Goal: Information Seeking & Learning: Check status

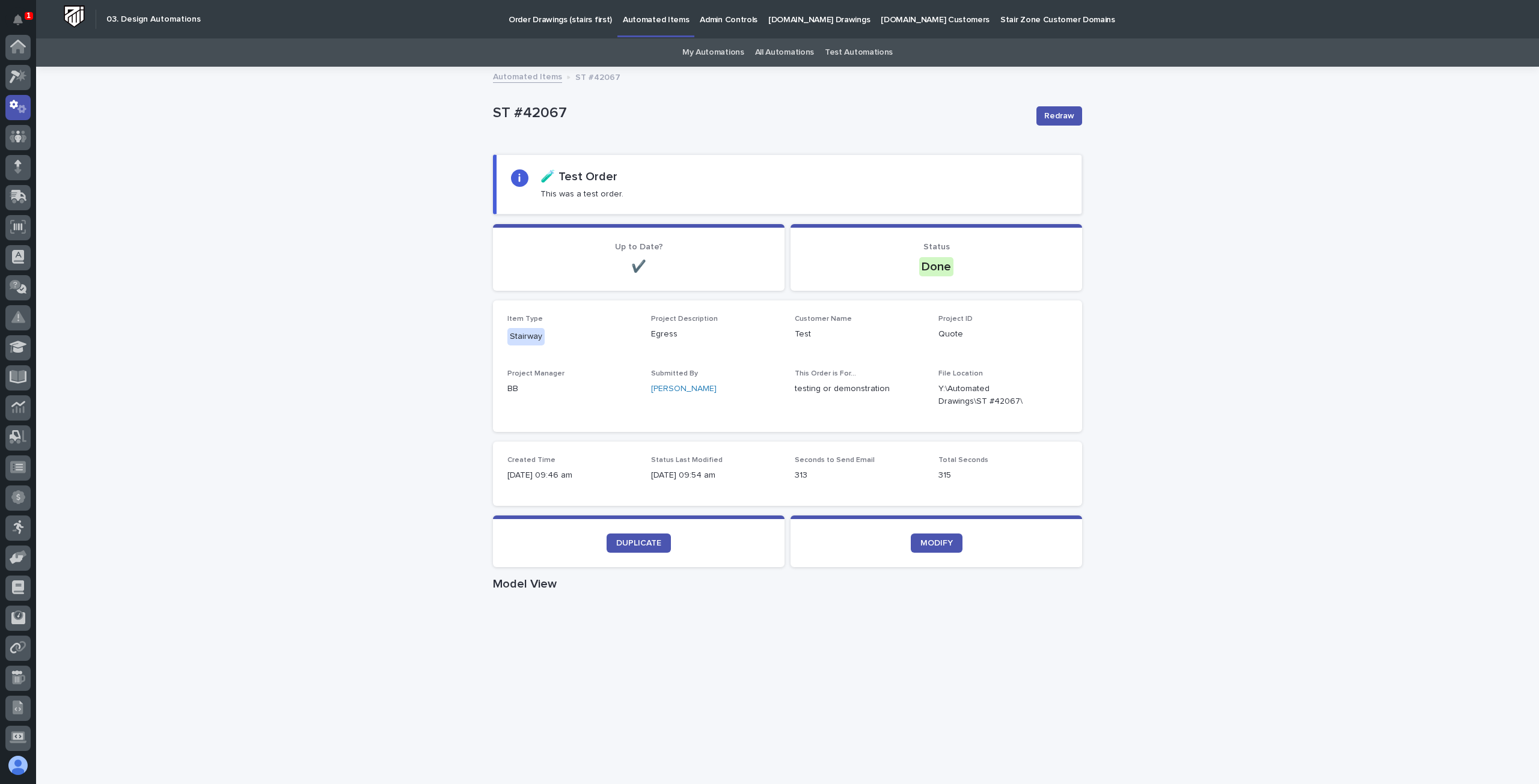
scroll to position [60, 0]
click at [18, 16] on icon "Notifications" at bounding box center [18, 20] width 10 height 11
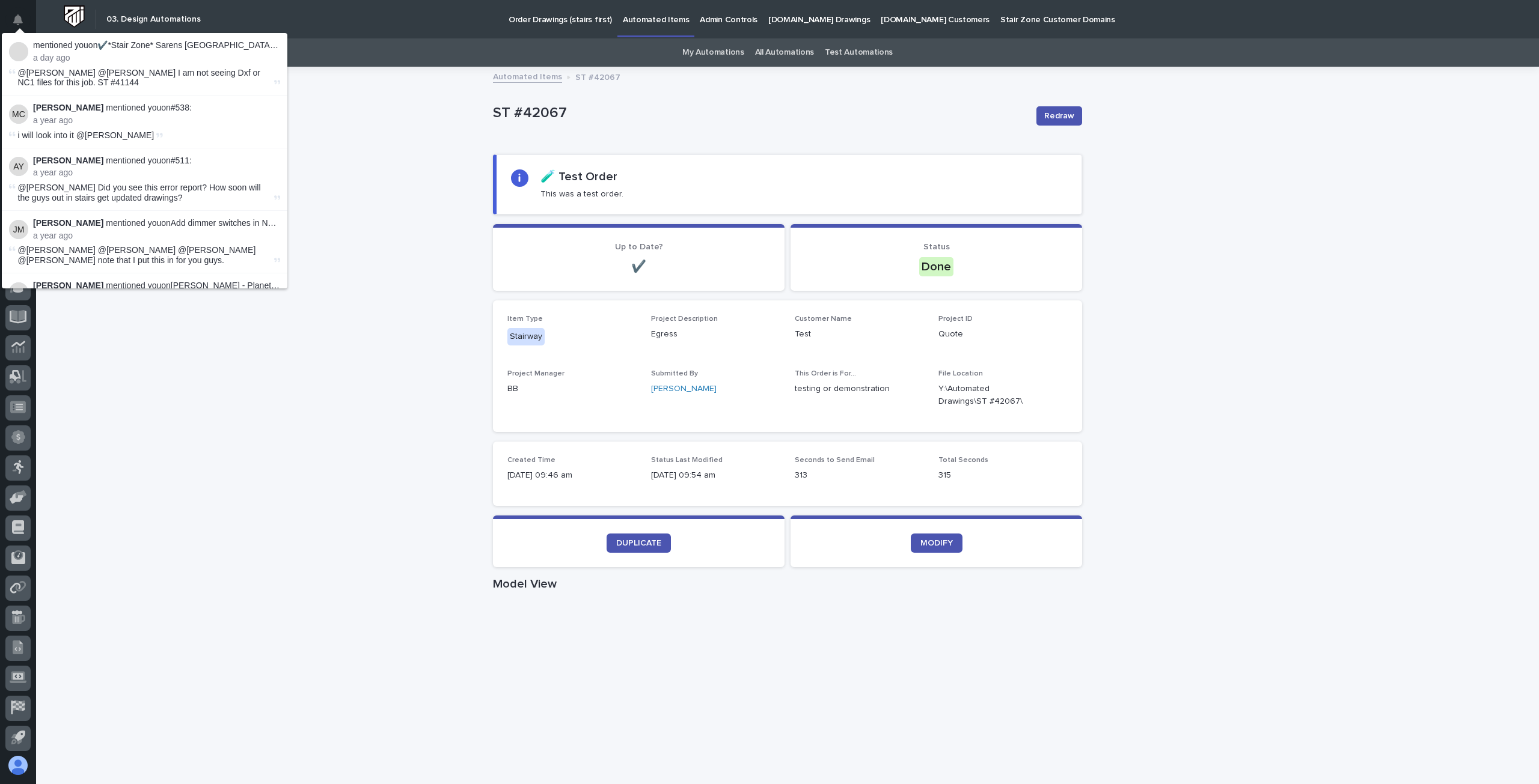
click at [47, 44] on p "mentioned you on ✔️*Stair Zone* Sarens USA - Straight Stair :" at bounding box center [157, 45] width 247 height 10
click at [65, 83] on span "@Manjeet Chapagai @Thaneshwor Pandey I am not seeing Dxf or NC1 files for this …" at bounding box center [139, 78] width 242 height 20
click at [74, 112] on p "Manjeet Chapagai mentioned you on #538 :" at bounding box center [157, 108] width 247 height 10
click at [186, 108] on p "Manjeet Chapagai mentioned you on #538 :" at bounding box center [157, 108] width 247 height 10
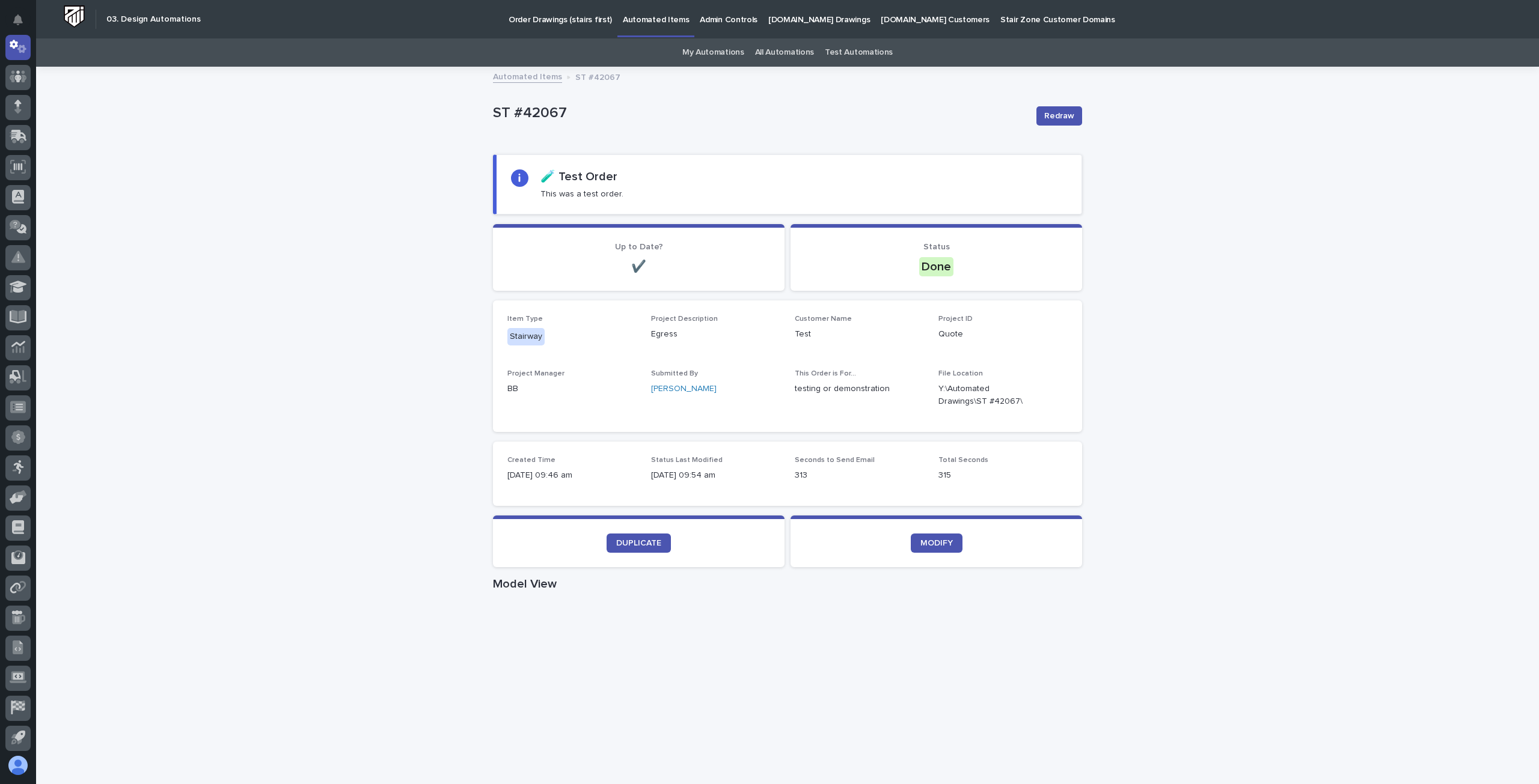
drag, startPoint x: 380, startPoint y: 150, endPoint x: 371, endPoint y: 222, distance: 72.6
click at [380, 151] on div "Loading... Saving… Loading... Saving… ST #42067 Redraw ST #42067 Redraw Sorry, …" at bounding box center [787, 731] width 1503 height 1325
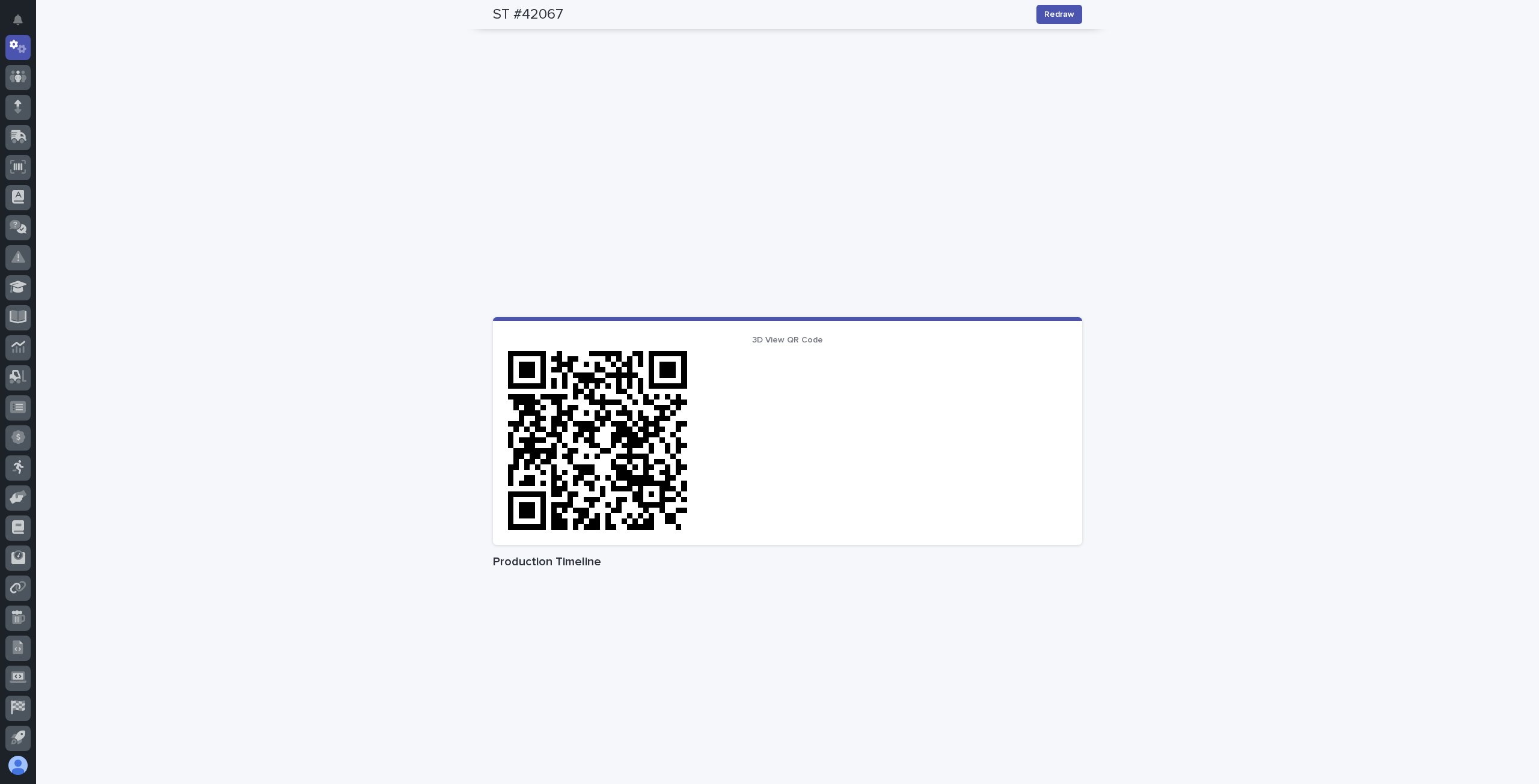
scroll to position [640, 0]
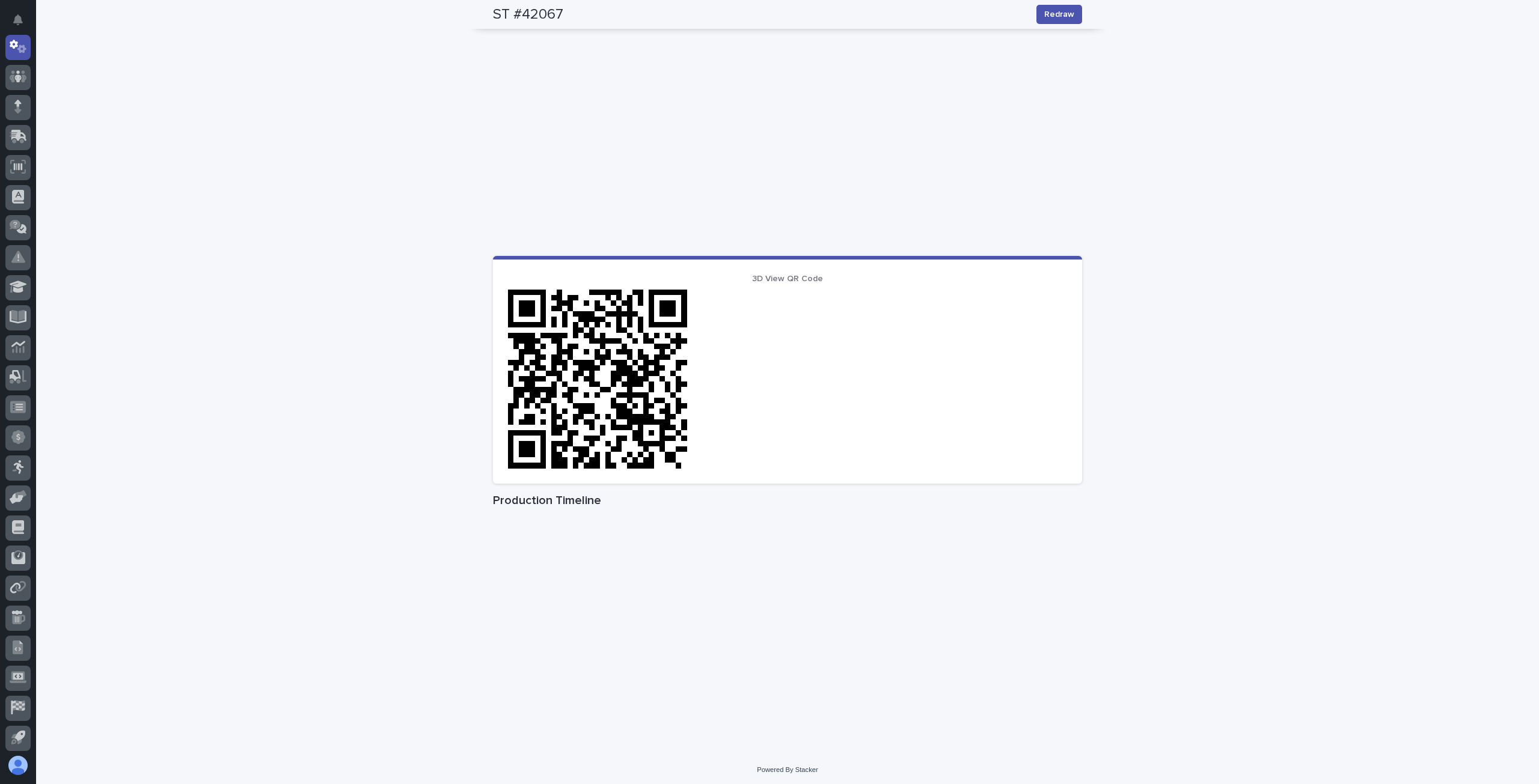
click at [619, 354] on img at bounding box center [598, 380] width 180 height 180
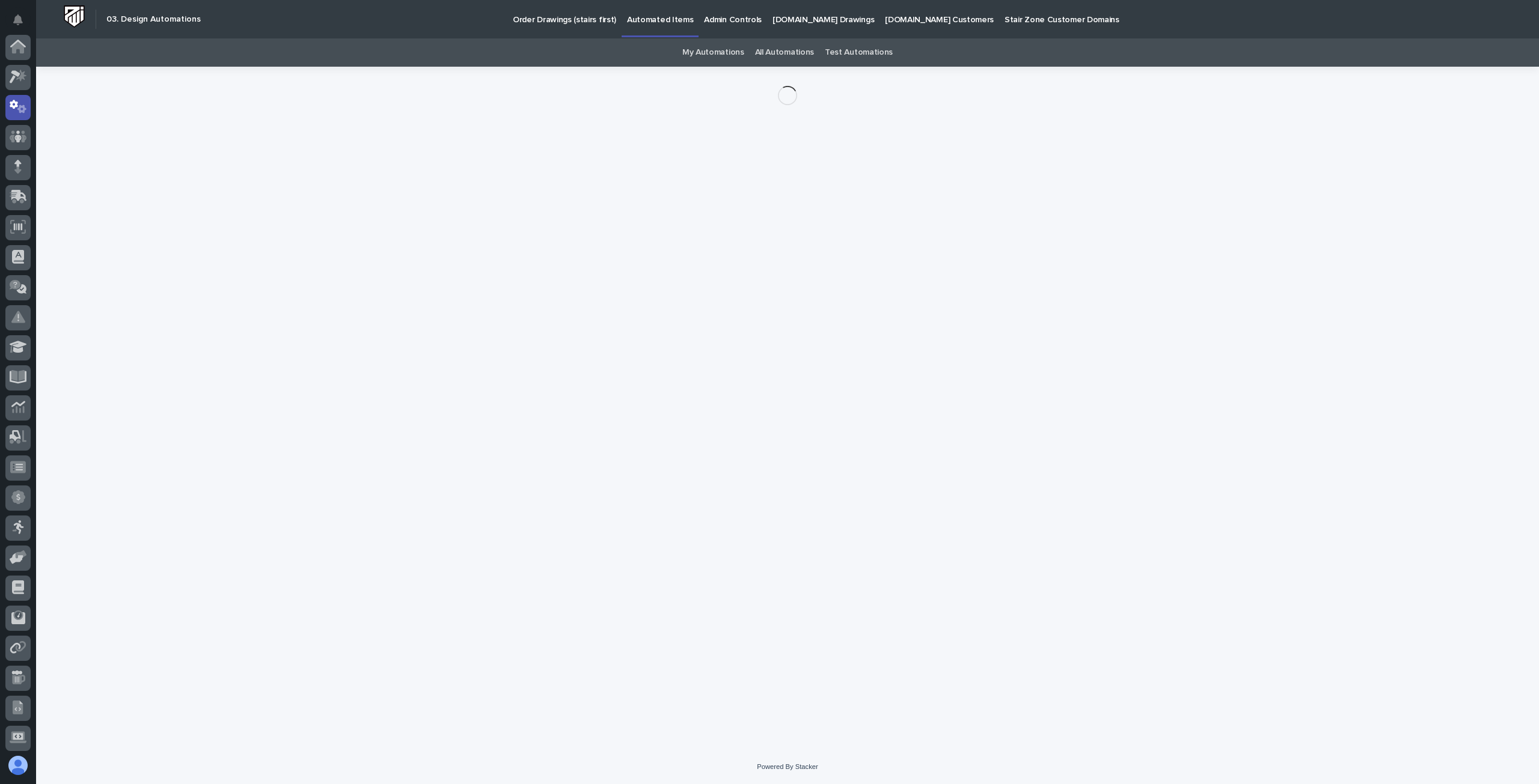
scroll to position [60, 0]
